Goal: Task Accomplishment & Management: Use online tool/utility

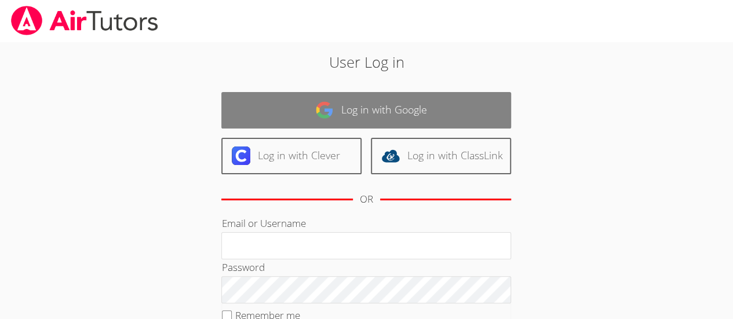
click at [465, 110] on link "Log in with Google" at bounding box center [366, 110] width 290 height 37
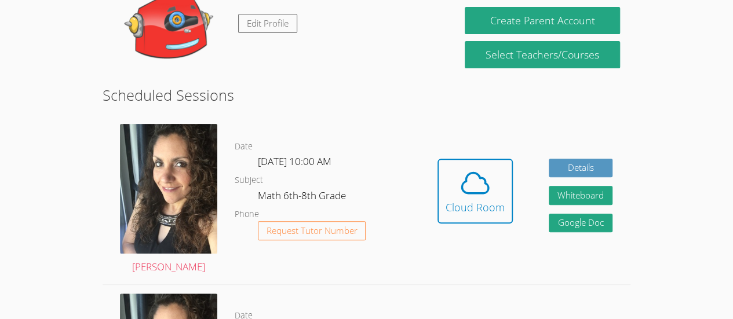
scroll to position [179, 0]
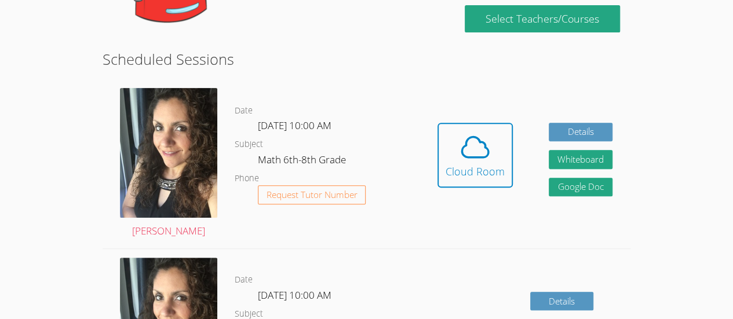
drag, startPoint x: 0, startPoint y: 0, endPoint x: 268, endPoint y: 60, distance: 274.5
click at [268, 60] on h2 "Scheduled Sessions" at bounding box center [367, 59] width 528 height 22
click at [479, 144] on icon at bounding box center [475, 147] width 32 height 32
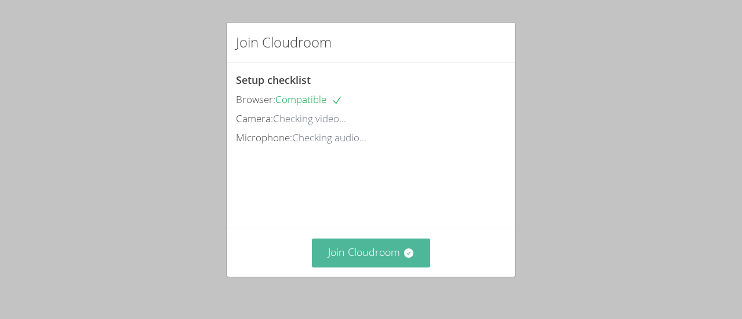
click at [401, 260] on button "Join Cloudroom" at bounding box center [371, 253] width 119 height 28
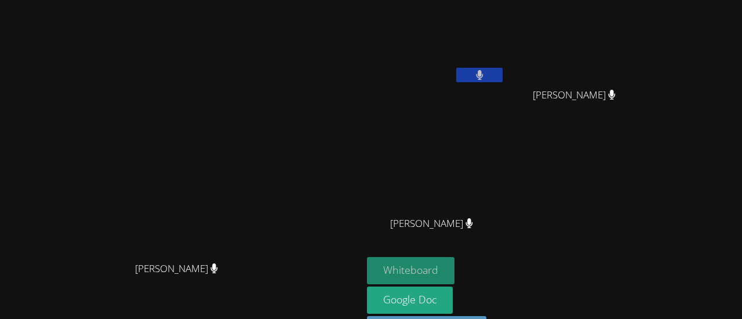
click at [442, 270] on button "Whiteboard" at bounding box center [411, 270] width 88 height 27
click at [454, 265] on button "Whiteboard" at bounding box center [411, 270] width 88 height 27
click at [505, 165] on video at bounding box center [436, 172] width 138 height 78
click at [454, 269] on button "Whiteboard" at bounding box center [411, 270] width 88 height 27
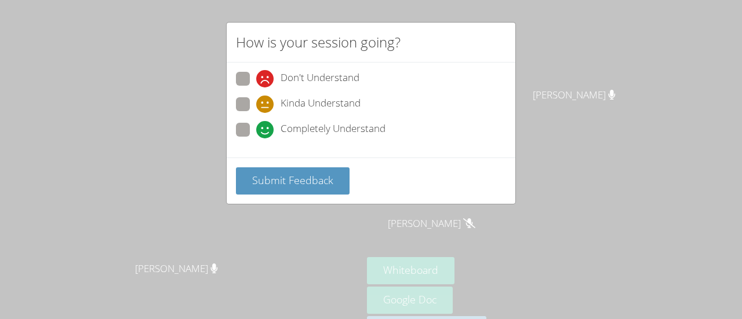
click at [297, 127] on span "Completely Understand" at bounding box center [333, 129] width 105 height 17
click at [266, 127] on input "Completely Understand" at bounding box center [261, 128] width 10 height 10
radio input "true"
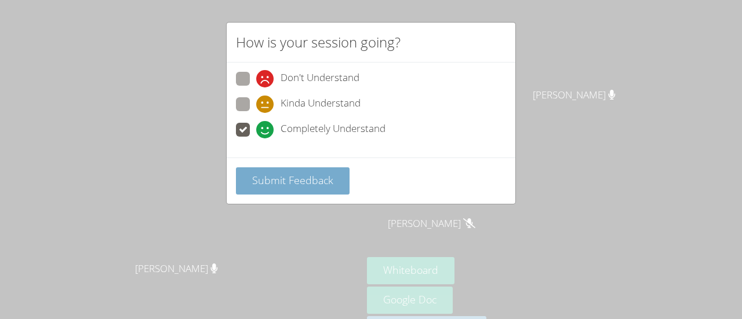
click at [303, 181] on span "Submit Feedback" at bounding box center [292, 180] width 81 height 14
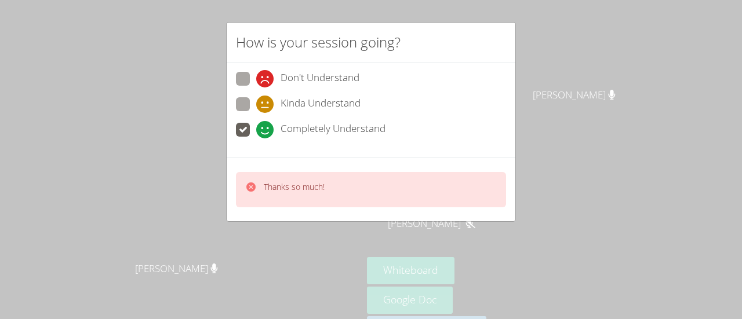
click at [319, 188] on p "Thanks so much!" at bounding box center [294, 187] width 61 height 12
click at [371, 184] on div "Thanks so much!" at bounding box center [371, 189] width 270 height 35
click at [467, 192] on div "Thanks so much!" at bounding box center [371, 189] width 270 height 35
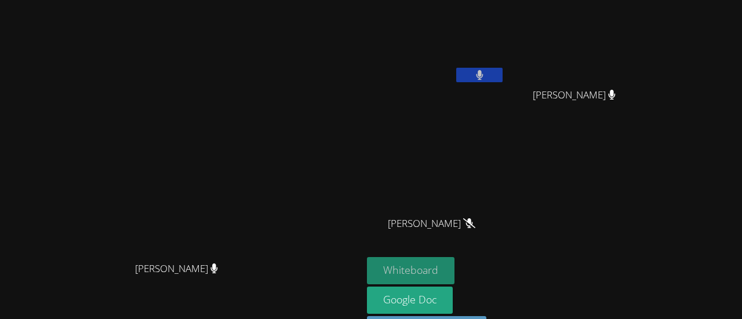
click at [454, 264] on button "Whiteboard" at bounding box center [411, 270] width 88 height 27
